Goal: Task Accomplishment & Management: Use online tool/utility

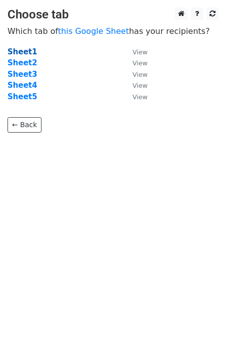
click at [23, 52] on strong "Sheet1" at bounding box center [21, 51] width 29 height 9
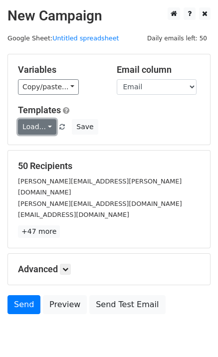
click at [34, 123] on link "Load..." at bounding box center [37, 126] width 38 height 15
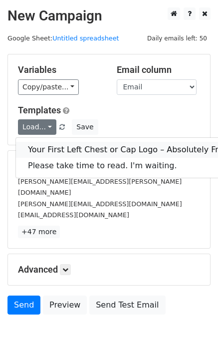
click at [43, 142] on link "Your First Left Chest or Cap Logo – Absolutely Free" at bounding box center [128, 150] width 224 height 16
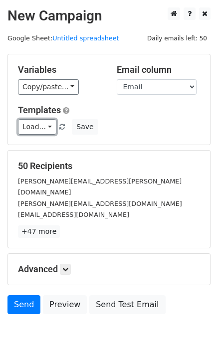
click at [38, 125] on link "Load..." at bounding box center [37, 126] width 38 height 15
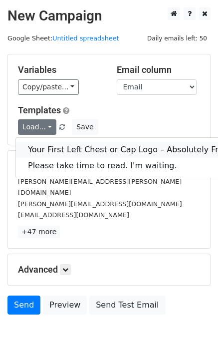
click at [78, 148] on link "Your First Left Chest or Cap Logo – Absolutely Free" at bounding box center [128, 150] width 224 height 16
